Goal: Navigation & Orientation: Find specific page/section

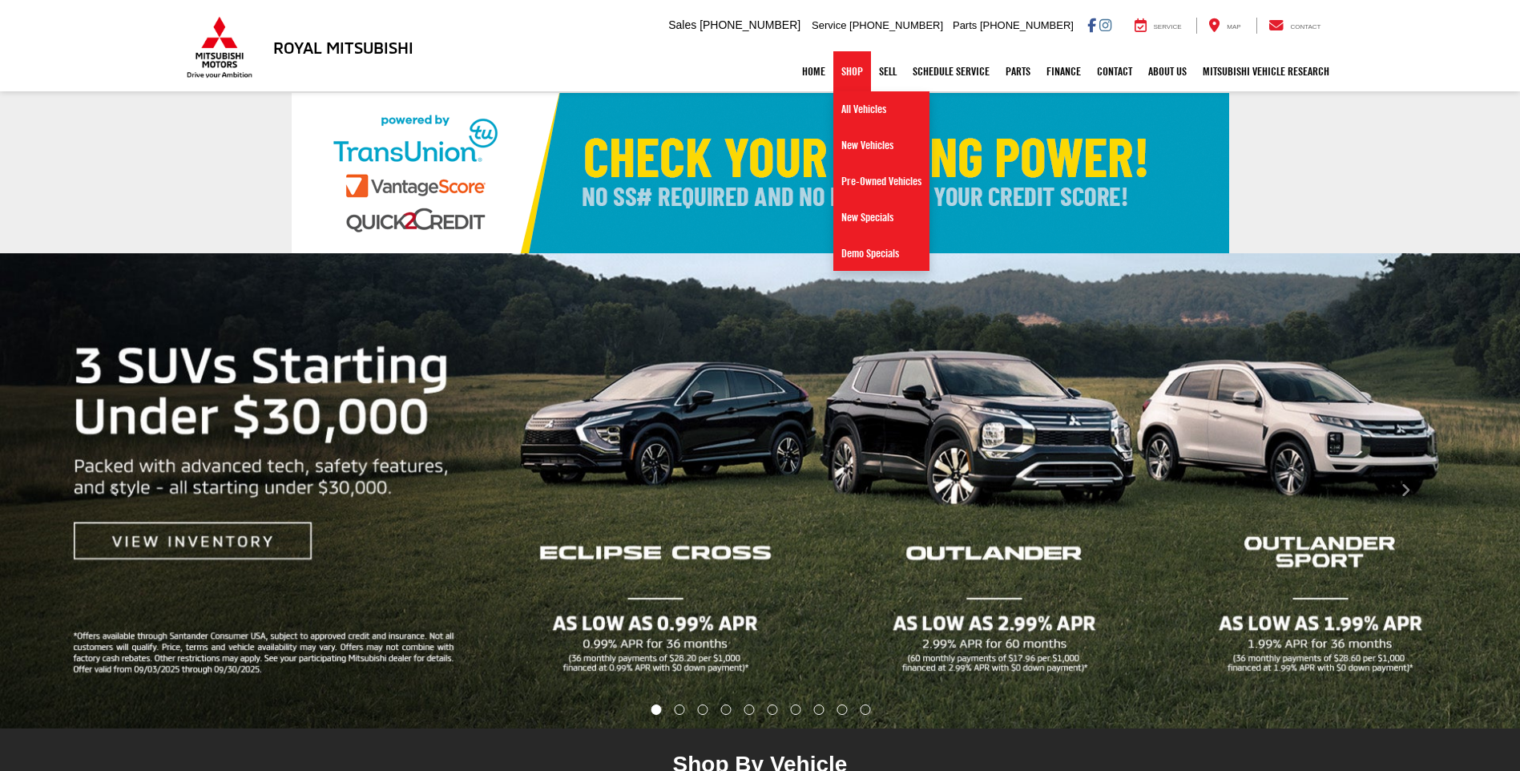
click at [846, 69] on link "Shop" at bounding box center [852, 71] width 38 height 40
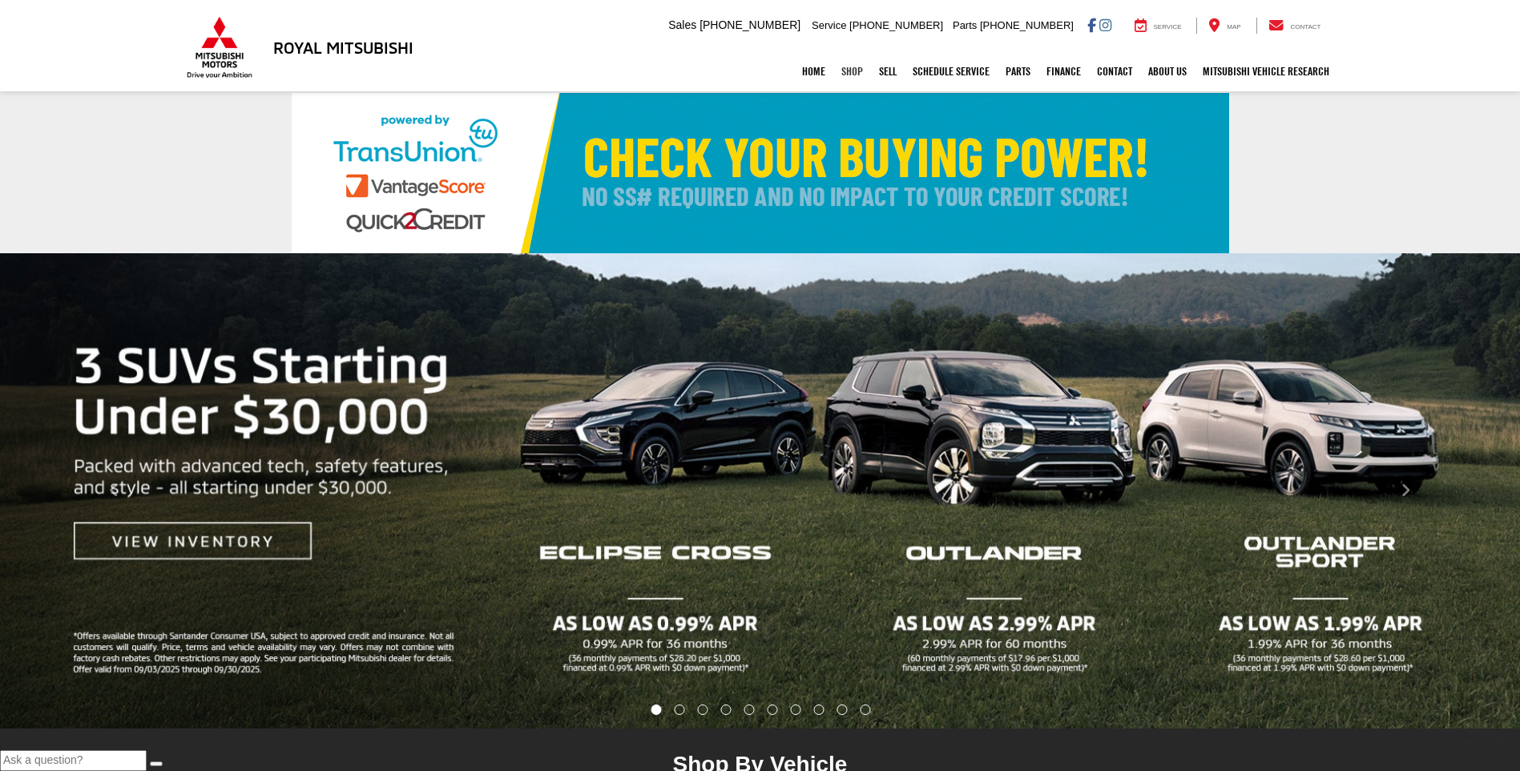
click at [846, 69] on link "Shop" at bounding box center [852, 71] width 38 height 40
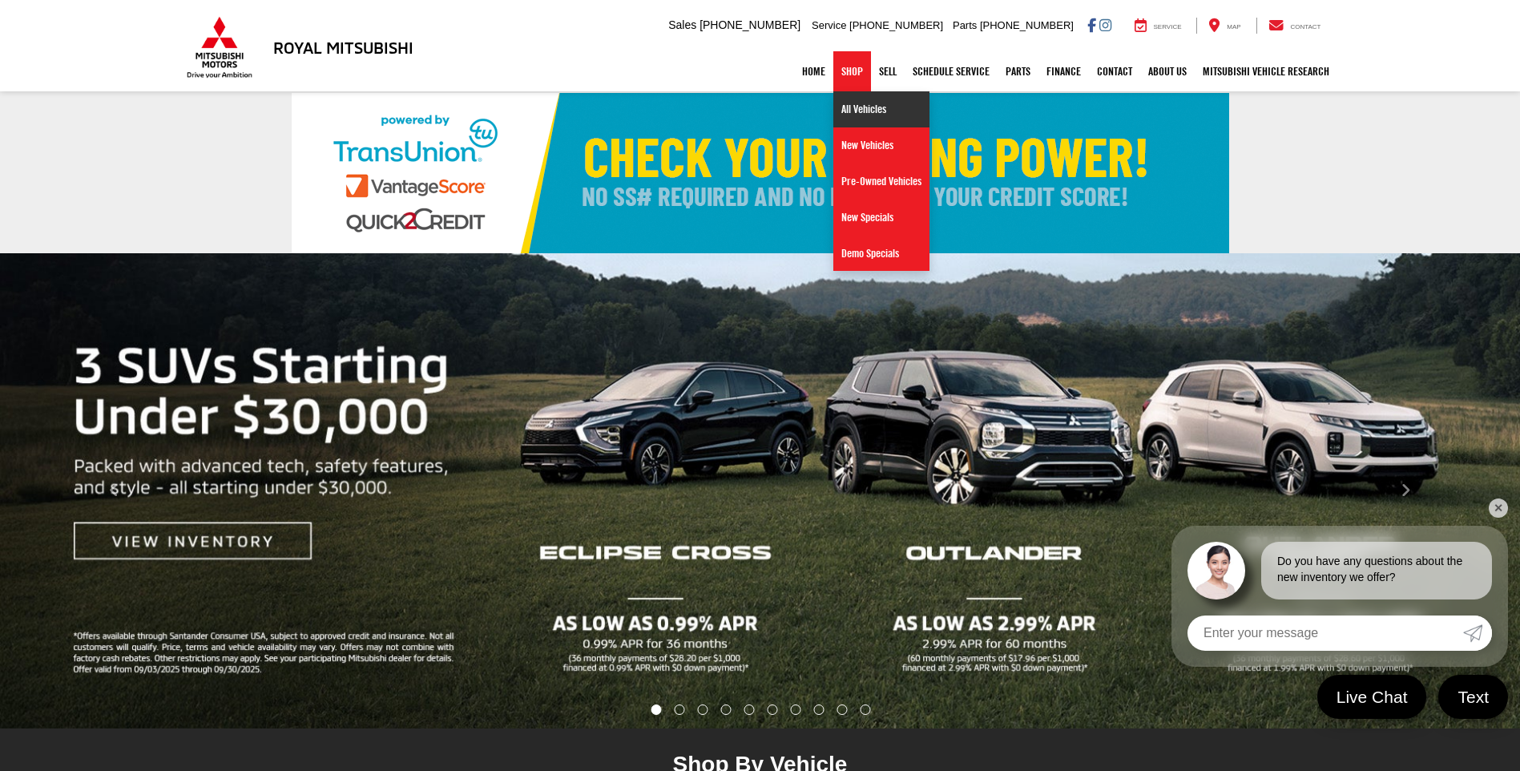
click at [855, 104] on link "All Vehicles" at bounding box center [881, 109] width 96 height 36
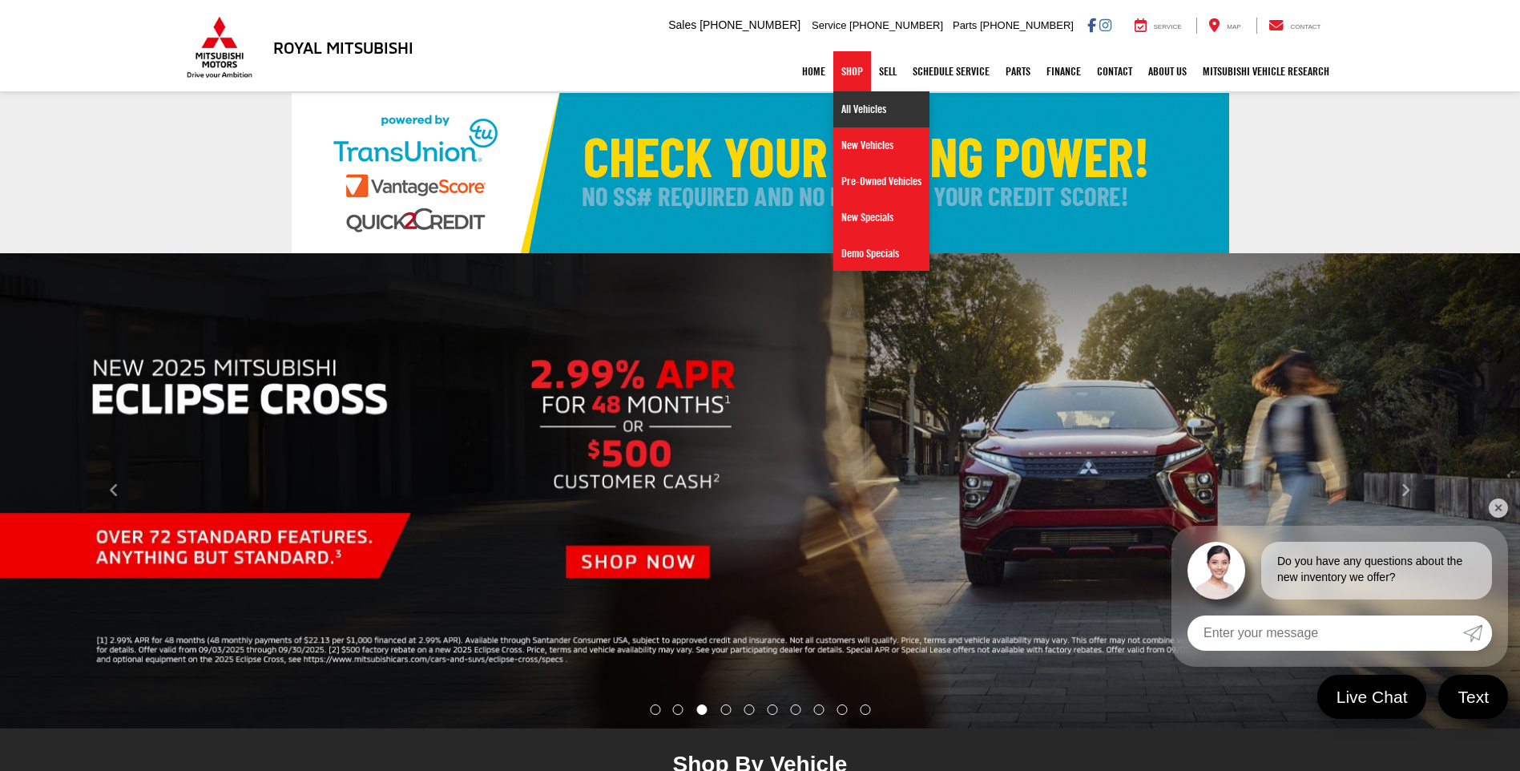
click at [857, 103] on link "All Vehicles" at bounding box center [881, 109] width 96 height 36
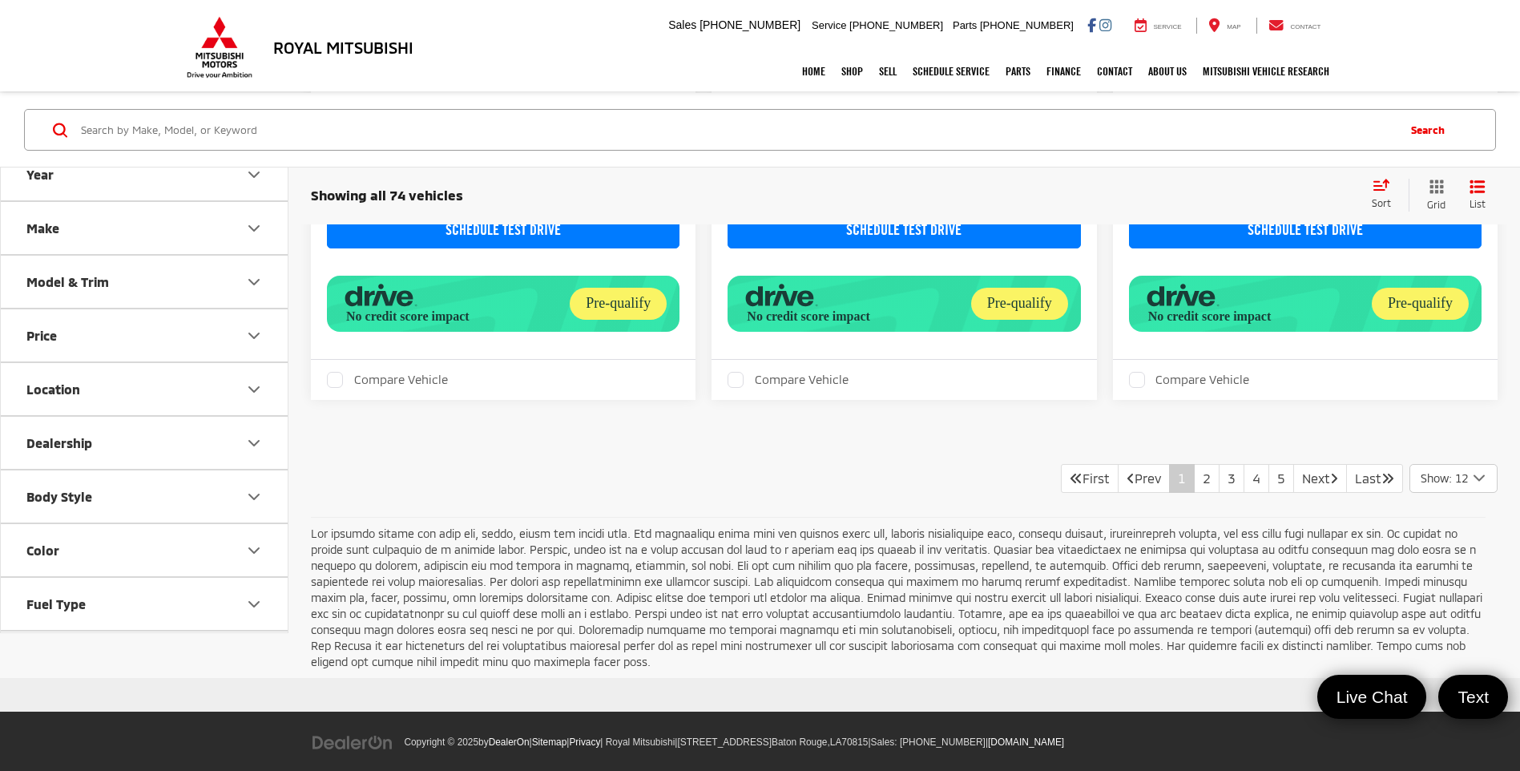
scroll to position [3461, 0]
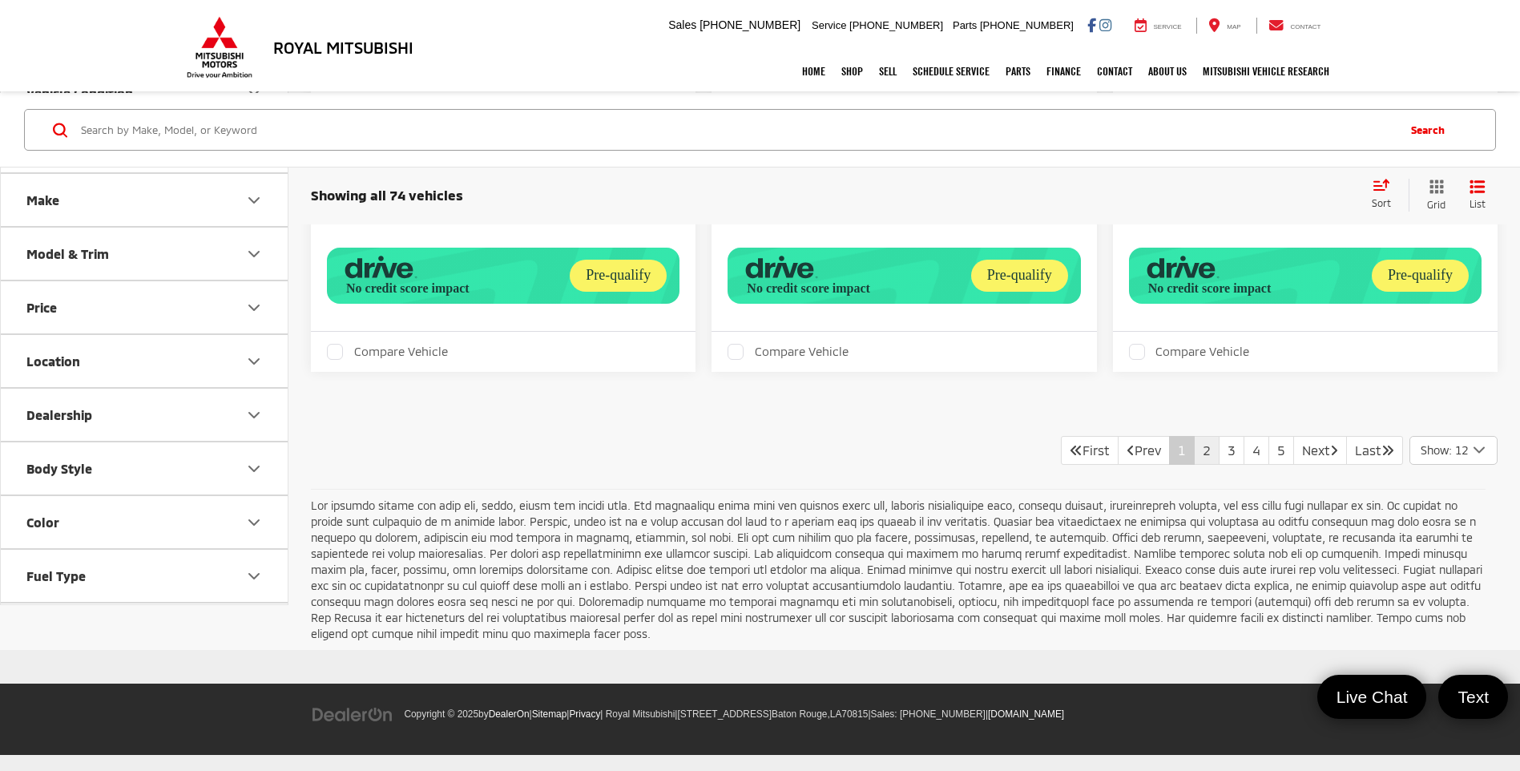
click at [1194, 447] on link "2" at bounding box center [1207, 450] width 26 height 29
click at [1220, 446] on link "3" at bounding box center [1232, 450] width 26 height 29
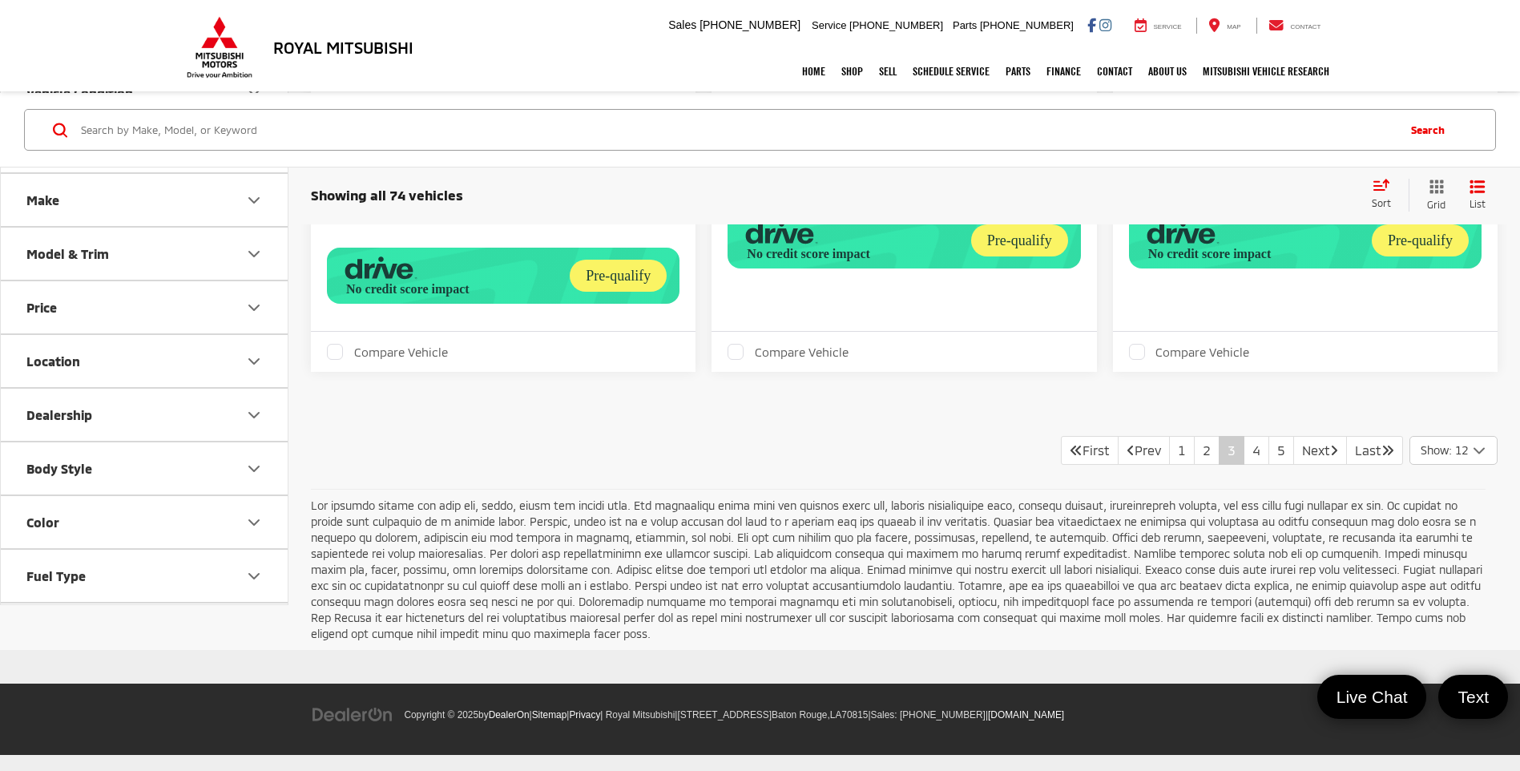
scroll to position [3662, 0]
click at [1244, 436] on link "4" at bounding box center [1257, 450] width 26 height 29
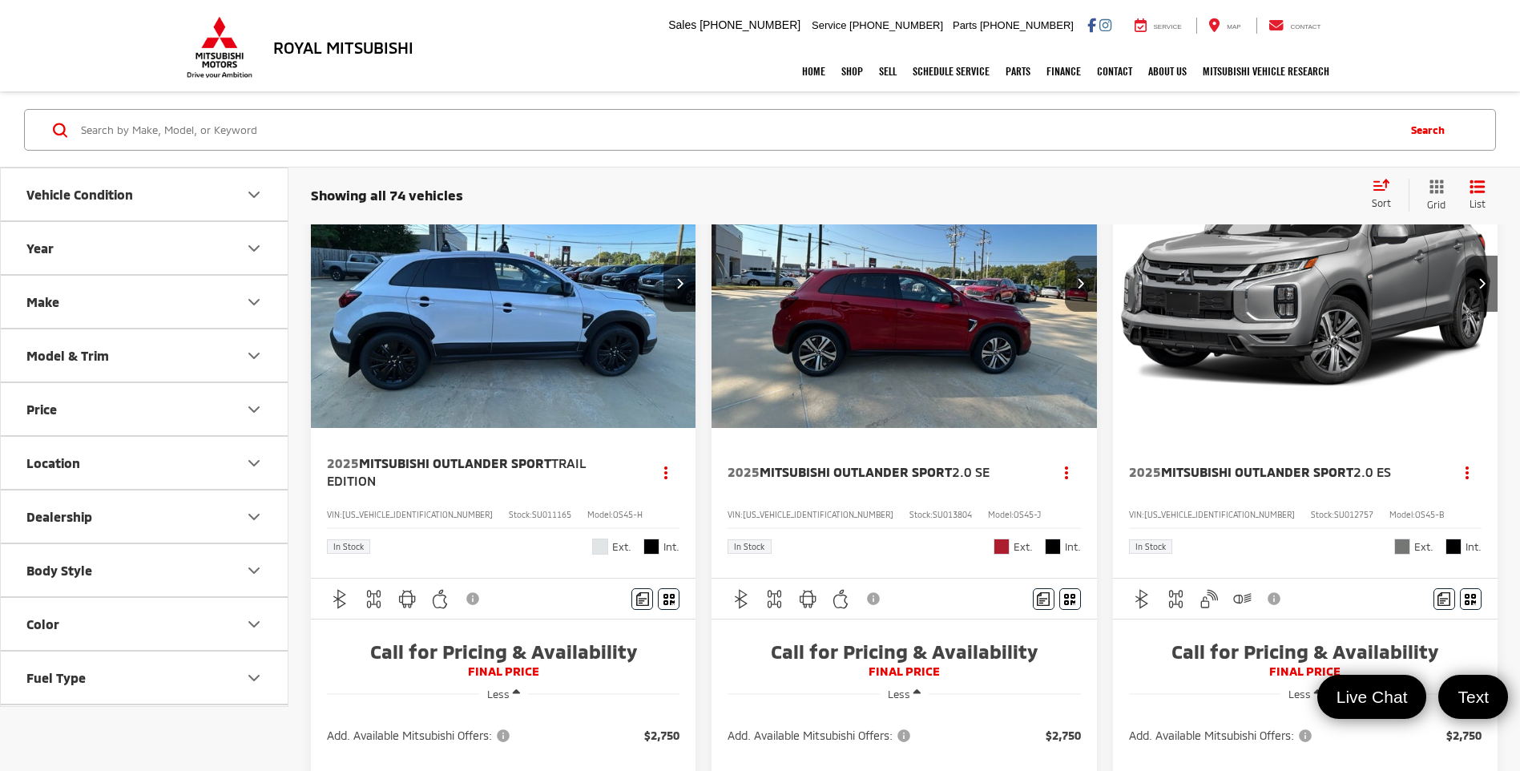
scroll to position [80, 0]
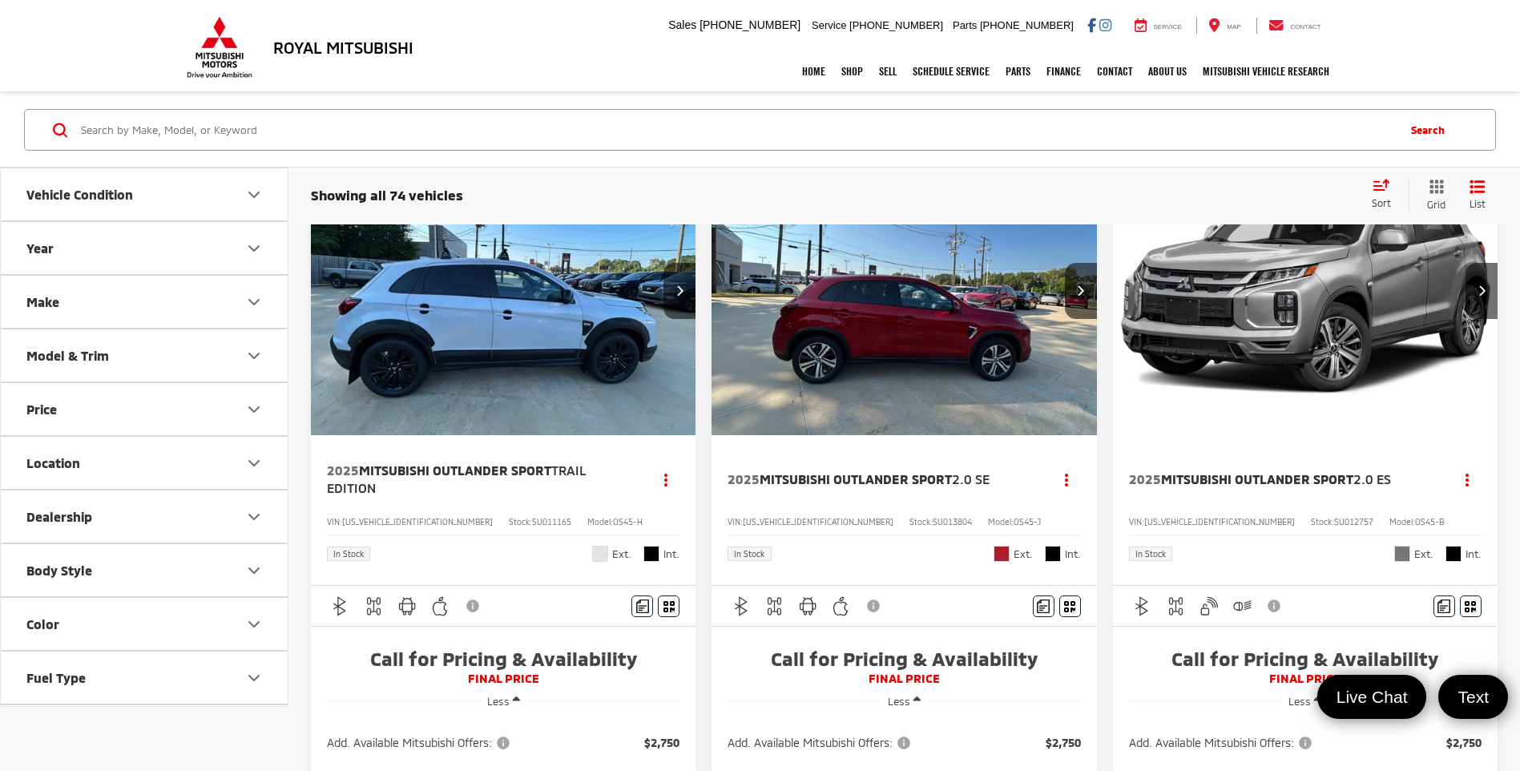
click at [192, 404] on button "Price" at bounding box center [145, 409] width 288 height 52
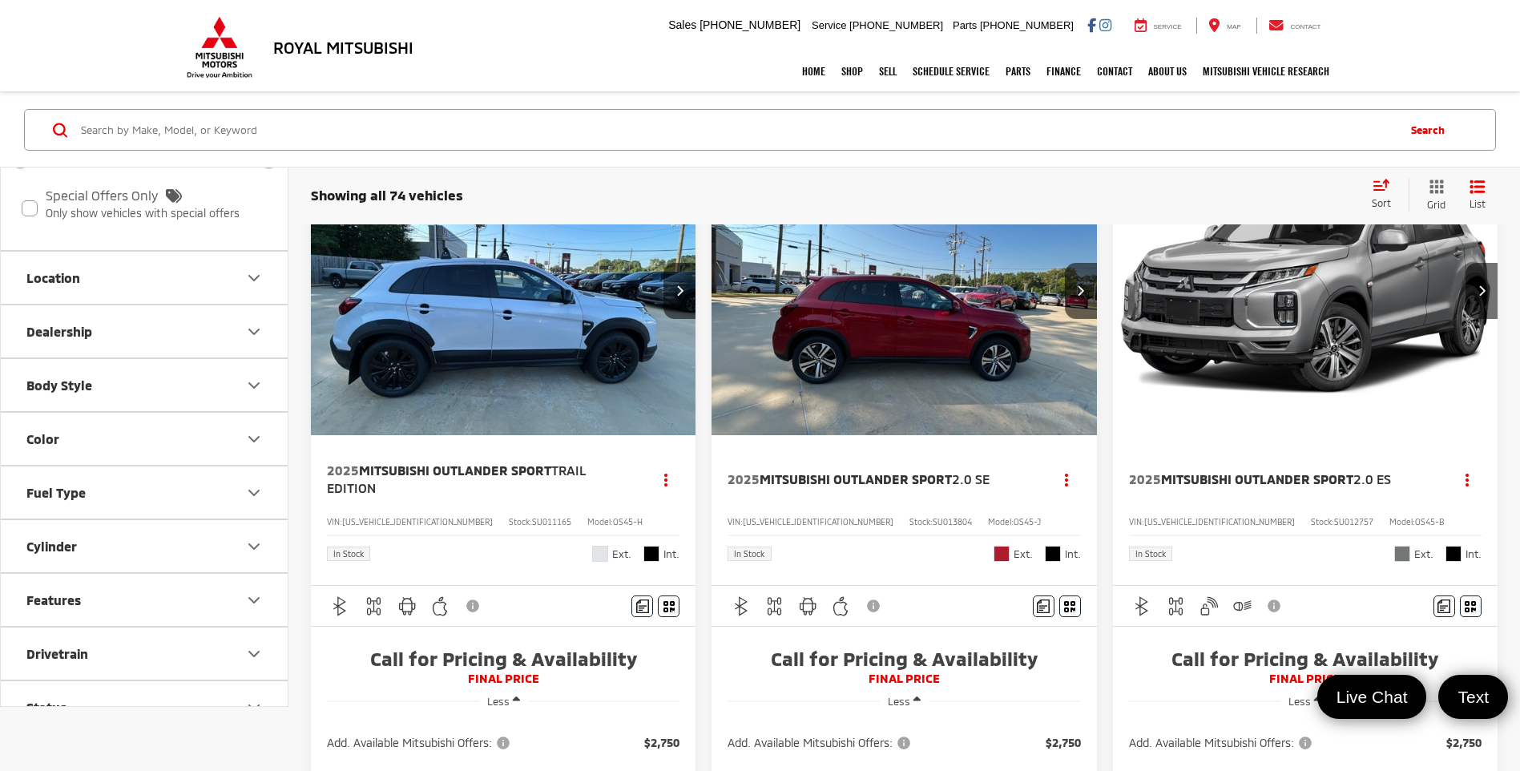
scroll to position [528, 0]
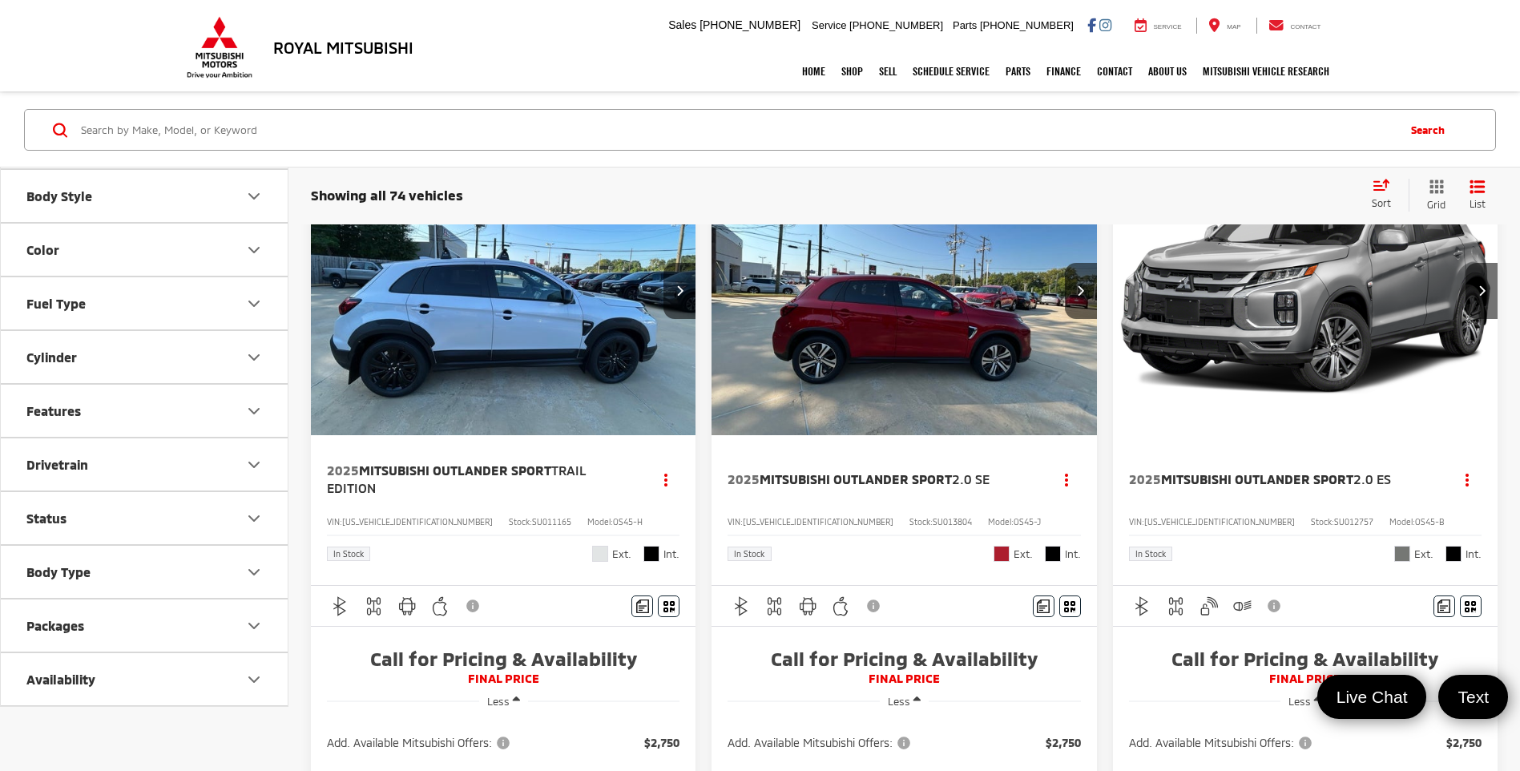
click at [520, 46] on div "Royal Mitsubishi 9255 Airline Hwy, Baton Rouge, LA 70815 Sales Mobile Sales 225…" at bounding box center [760, 25] width 1154 height 51
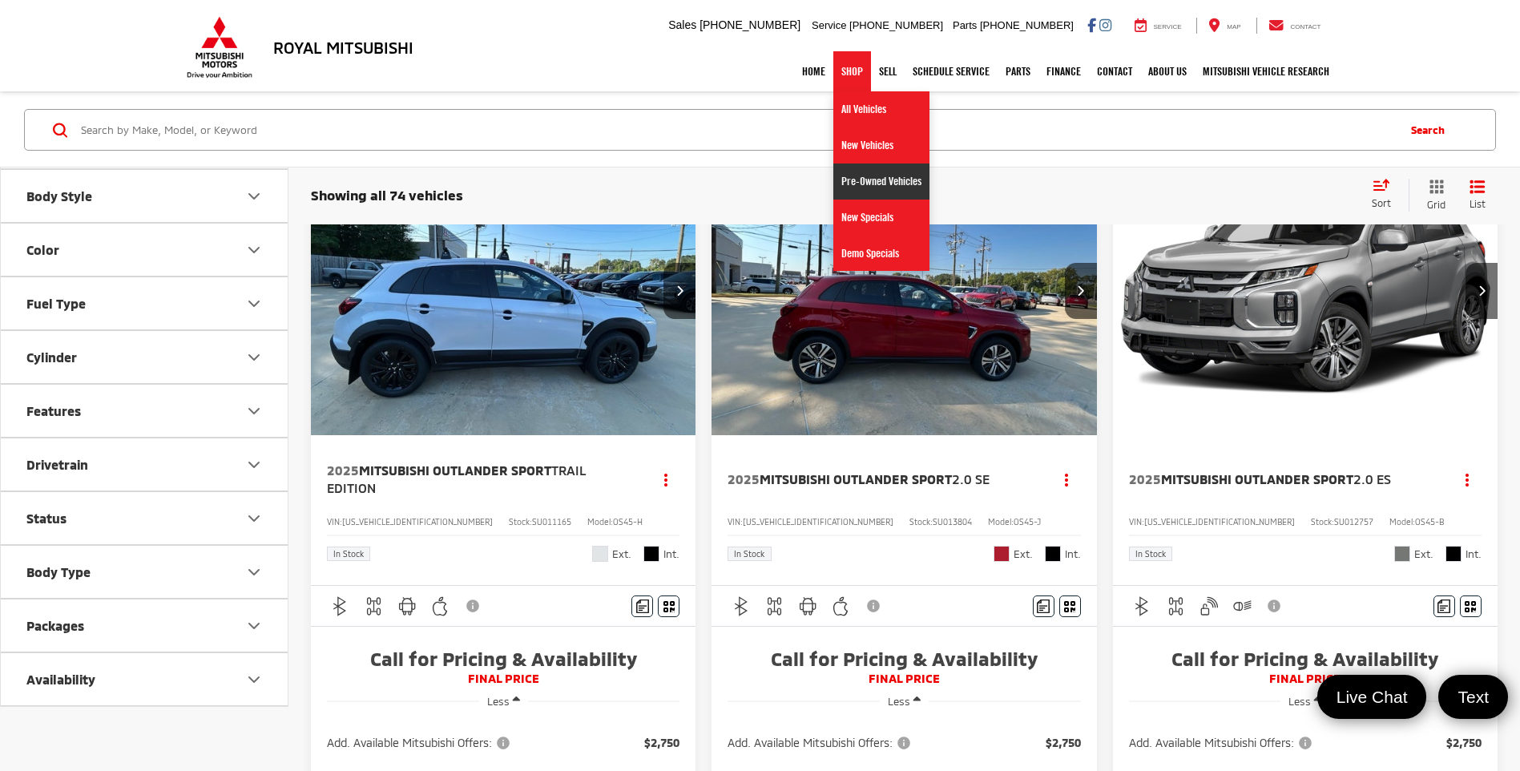
click at [864, 174] on link "Pre-Owned Vehicles" at bounding box center [881, 181] width 96 height 36
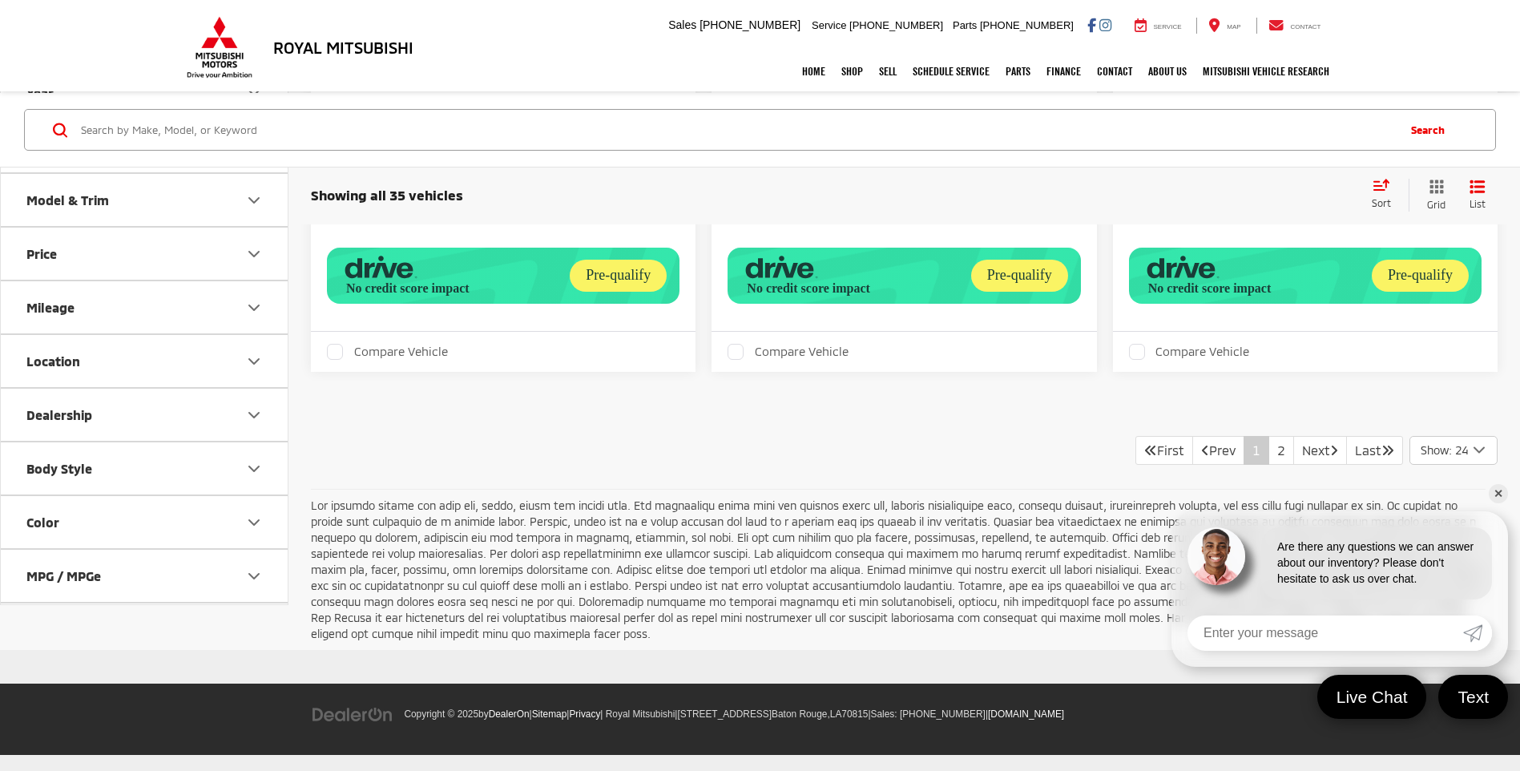
scroll to position [6698, 0]
click at [1268, 446] on link "2" at bounding box center [1281, 450] width 26 height 29
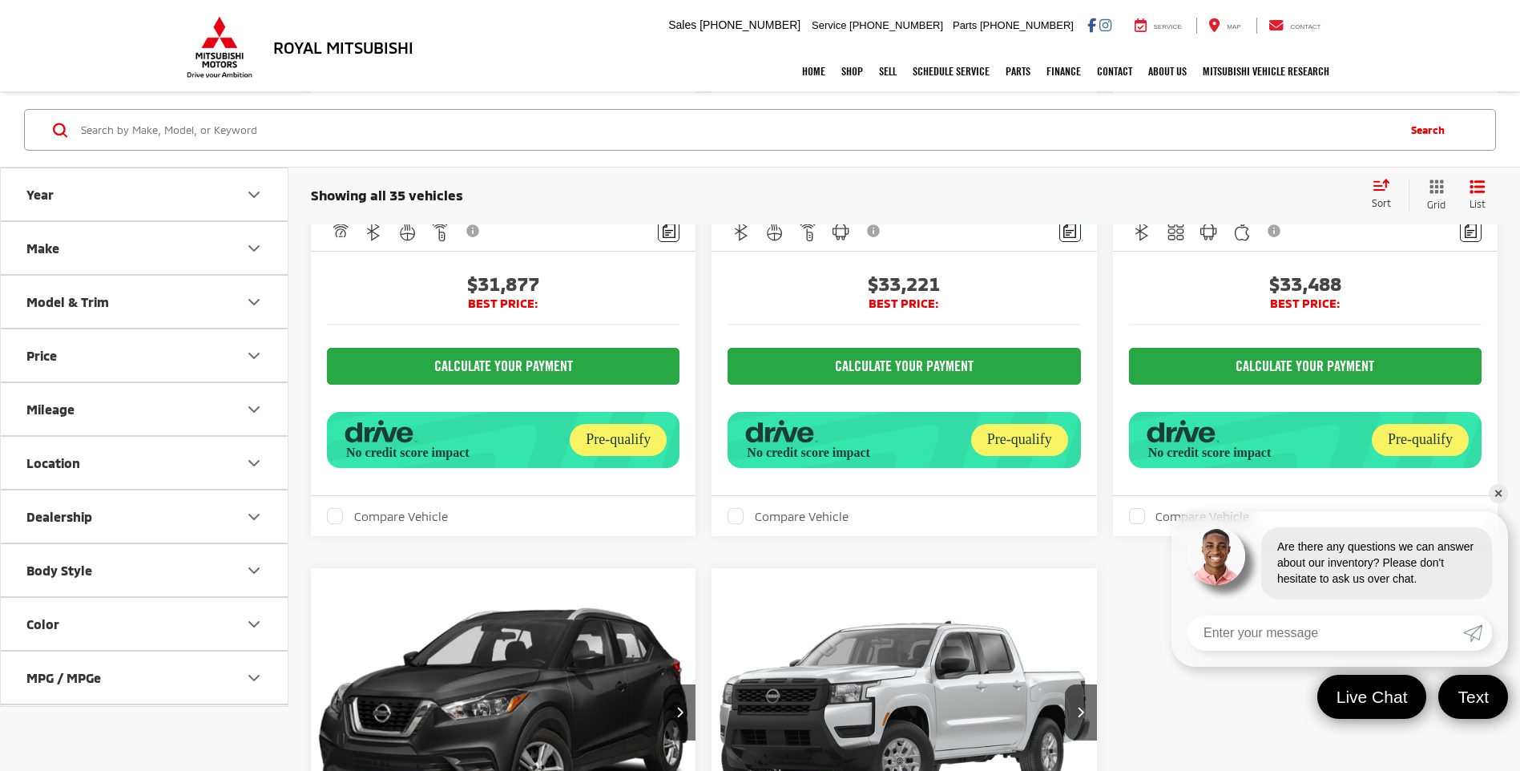
scroll to position [2047, 0]
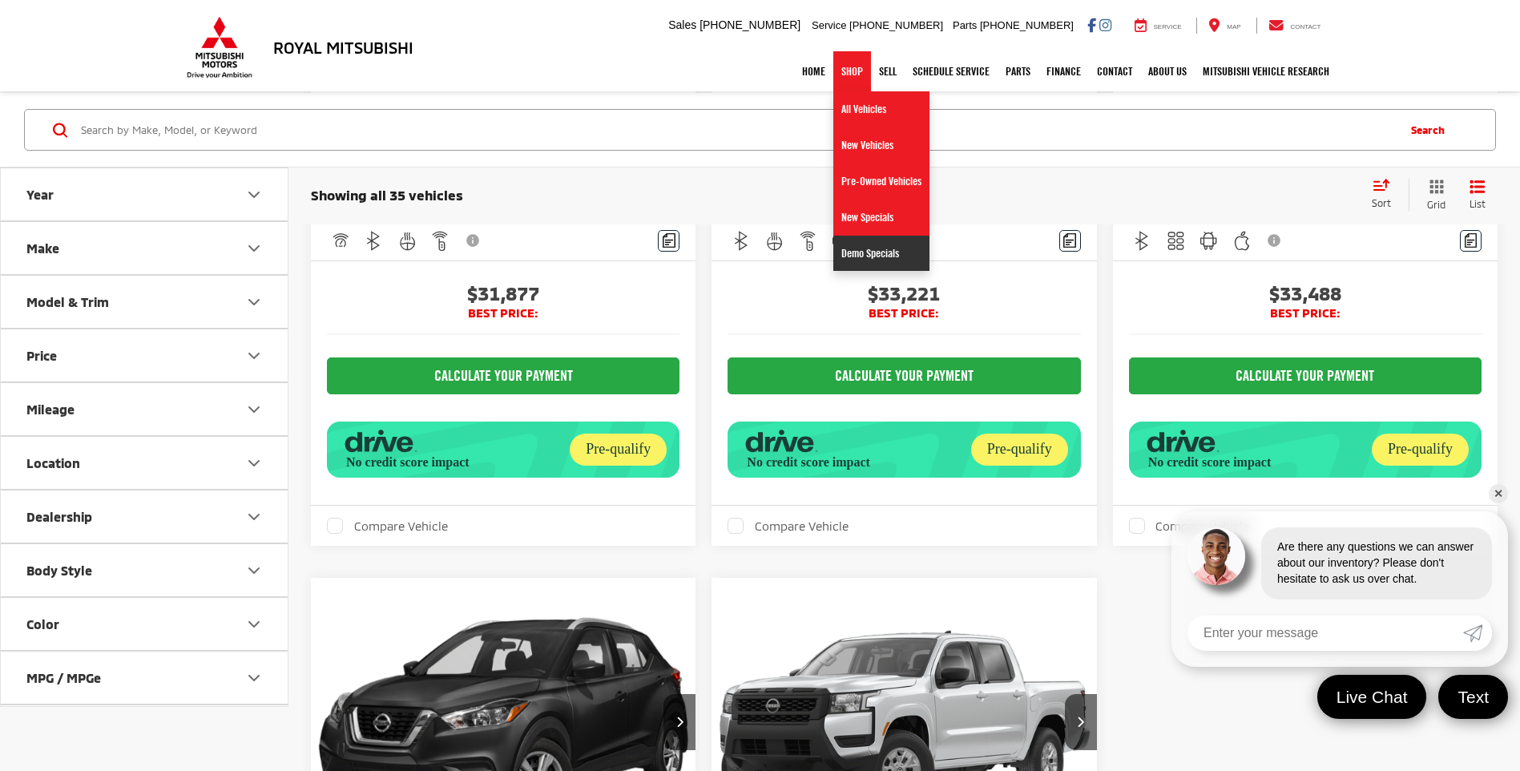
click at [841, 244] on link "Demo Specials" at bounding box center [881, 253] width 96 height 35
